Goal: Task Accomplishment & Management: Manage account settings

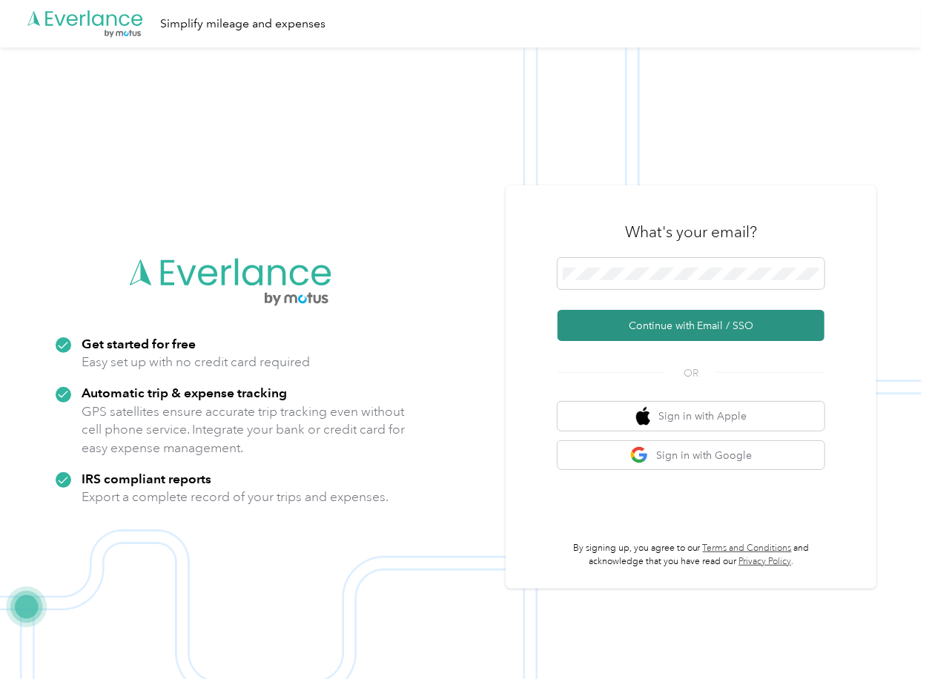
click at [608, 327] on button "Continue with Email / SSO" at bounding box center [690, 325] width 267 height 31
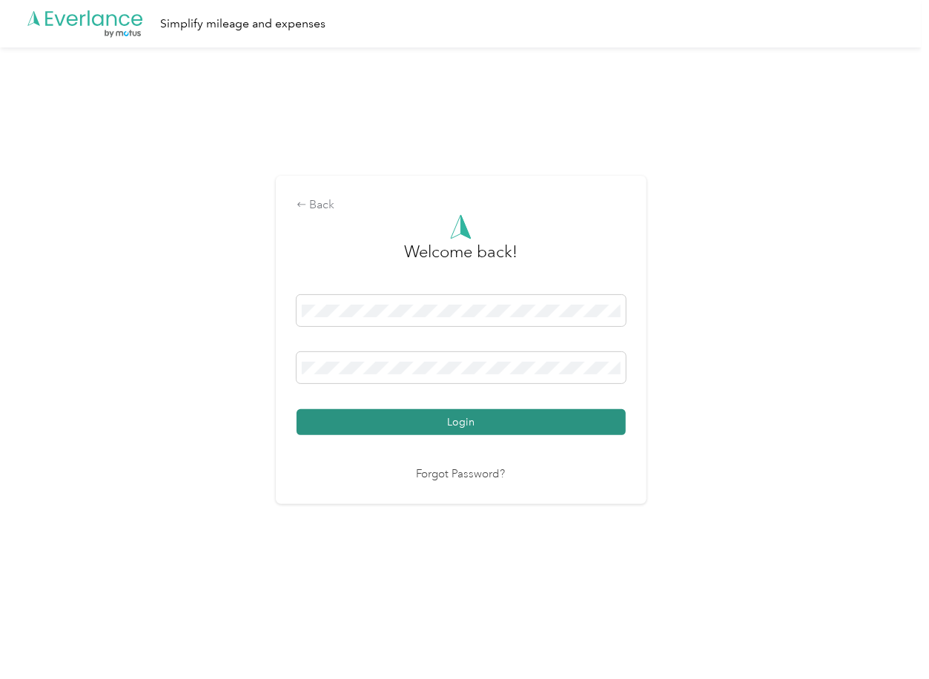
click at [345, 428] on button "Login" at bounding box center [461, 422] width 329 height 26
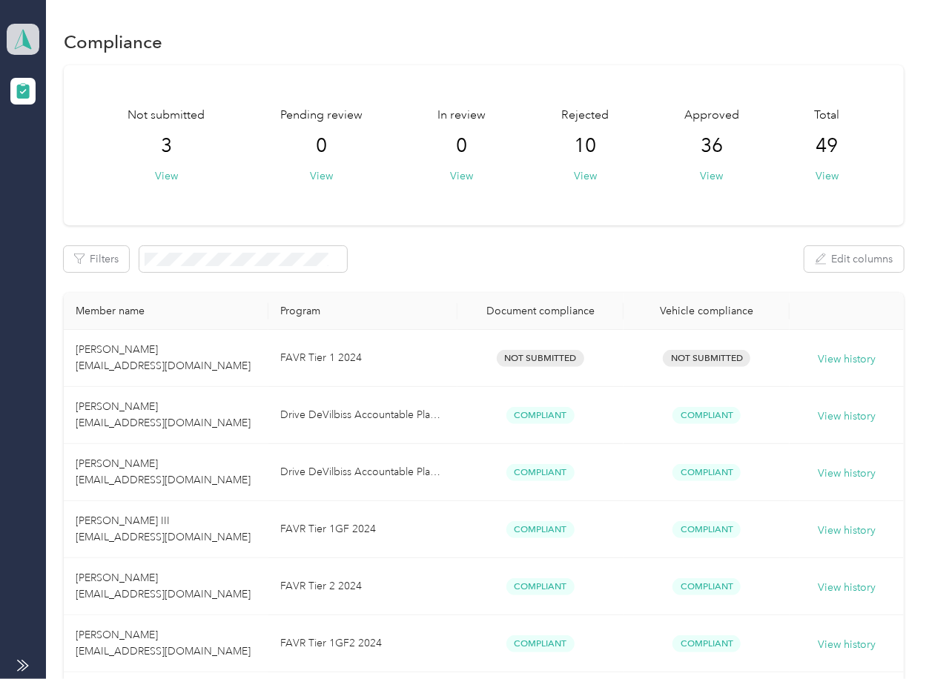
click at [27, 40] on polygon at bounding box center [27, 38] width 8 height 19
click at [61, 151] on div "Log out" at bounding box center [47, 156] width 57 height 16
